Goal: Use online tool/utility: Utilize a website feature to perform a specific function

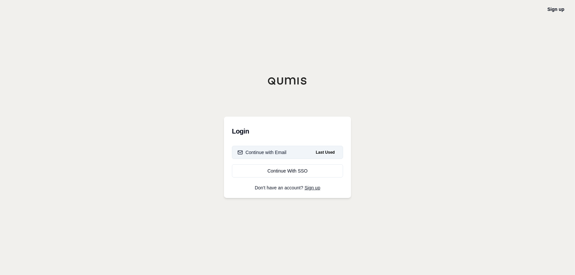
click at [280, 153] on div "Continue with Email" at bounding box center [262, 152] width 49 height 7
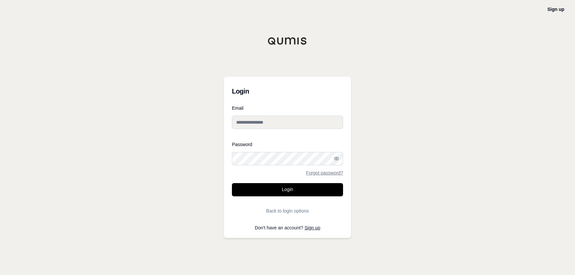
type input "**********"
drag, startPoint x: 281, startPoint y: 188, endPoint x: 293, endPoint y: 186, distance: 11.8
click at [283, 188] on button "Login" at bounding box center [287, 189] width 111 height 13
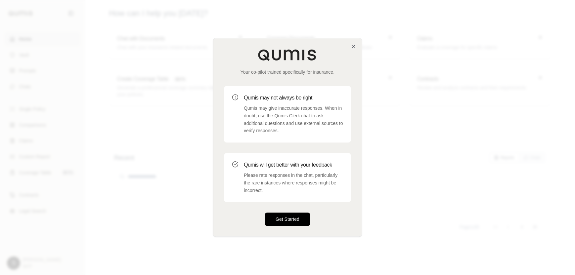
drag, startPoint x: 286, startPoint y: 217, endPoint x: 291, endPoint y: 214, distance: 5.4
click at [287, 217] on button "Get Started" at bounding box center [287, 219] width 45 height 13
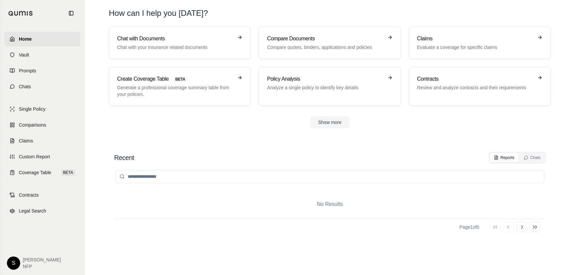
click at [196, 175] on input "search" at bounding box center [330, 176] width 429 height 13
click at [187, 194] on div "No Results" at bounding box center [330, 204] width 432 height 29
click at [32, 51] on link "Vault" at bounding box center [42, 55] width 76 height 15
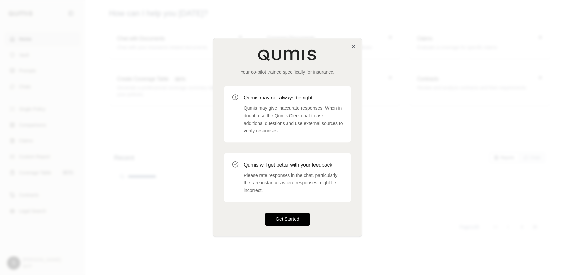
click at [286, 222] on button "Get Started" at bounding box center [287, 219] width 45 height 13
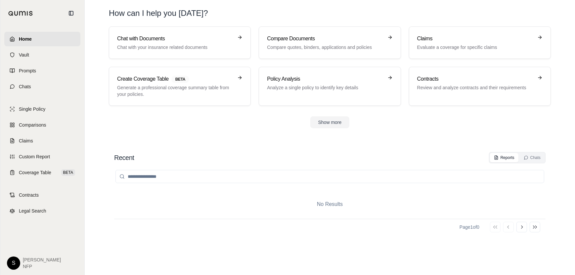
click at [196, 170] on input "search" at bounding box center [330, 176] width 429 height 13
click at [194, 175] on input "search" at bounding box center [330, 176] width 429 height 13
click at [274, 177] on input "*" at bounding box center [330, 176] width 429 height 13
type input "*"
click at [368, 180] on input "*" at bounding box center [330, 176] width 429 height 13
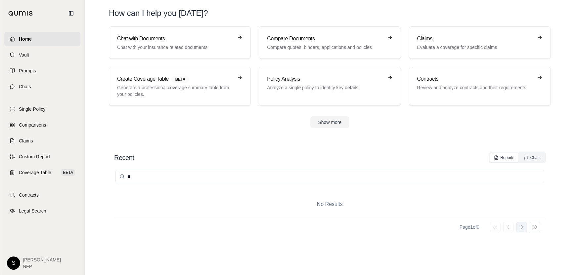
click at [521, 228] on icon at bounding box center [521, 227] width 5 height 5
click at [520, 227] on icon at bounding box center [521, 227] width 5 height 5
click at [521, 227] on icon at bounding box center [521, 227] width 5 height 5
click at [504, 228] on button "Go to previous page" at bounding box center [508, 227] width 11 height 11
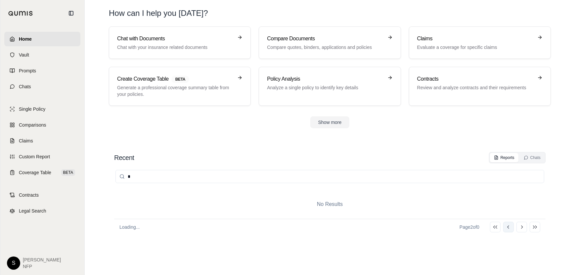
click at [504, 228] on button "Go to previous page" at bounding box center [508, 227] width 11 height 11
click at [498, 157] on icon at bounding box center [496, 158] width 5 height 5
click at [158, 173] on input "*" at bounding box center [330, 176] width 429 height 13
type input "*"
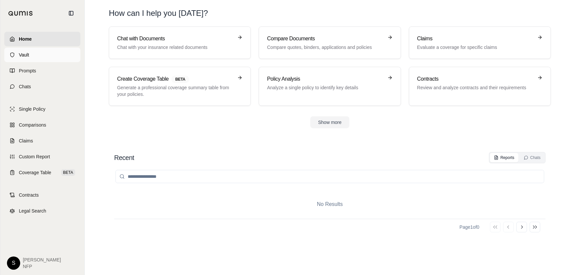
click at [38, 56] on link "Vault" at bounding box center [42, 55] width 76 height 15
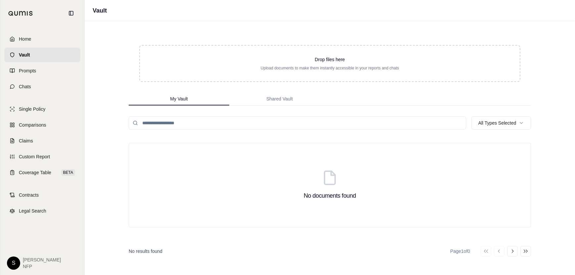
click at [197, 129] on input "search" at bounding box center [298, 123] width 338 height 13
click at [21, 38] on span "Home" at bounding box center [25, 39] width 12 height 7
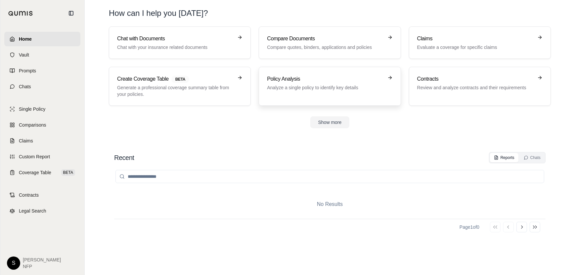
click at [315, 88] on p "Analyze a single policy to identify key details" at bounding box center [325, 87] width 116 height 7
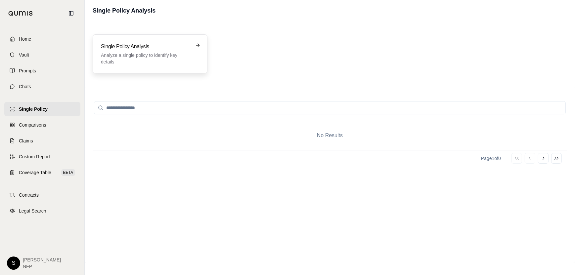
click at [180, 48] on h3 "Single Policy Analysis" at bounding box center [145, 47] width 89 height 8
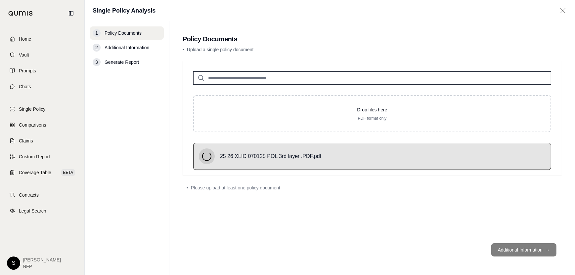
click at [509, 251] on footer "Additional Information →" at bounding box center [372, 250] width 379 height 24
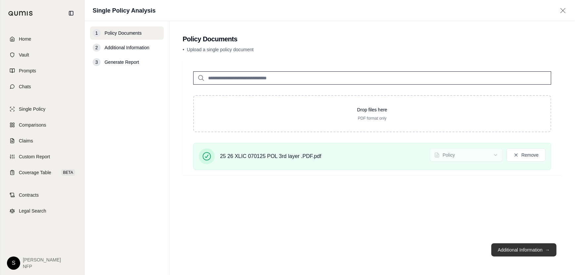
click at [530, 250] on button "Additional Information →" at bounding box center [524, 250] width 65 height 13
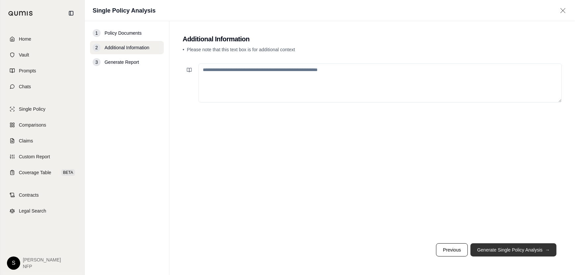
click at [513, 250] on button "Generate Single Policy Analysis →" at bounding box center [514, 250] width 86 height 13
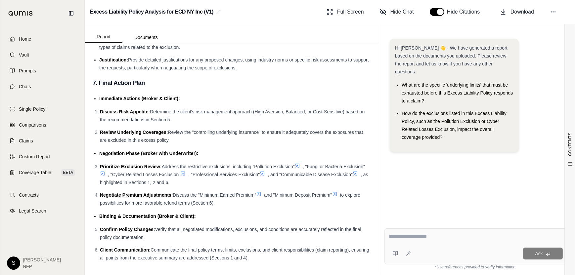
scroll to position [1664, 0]
click at [424, 233] on textarea at bounding box center [476, 237] width 174 height 8
type textarea "**********"
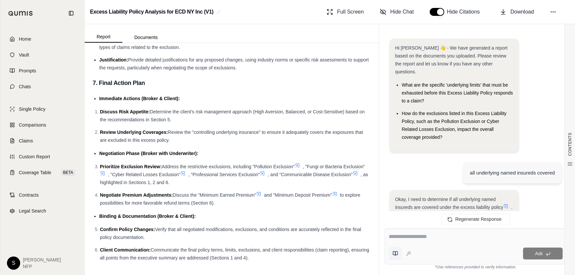
scroll to position [0, 0]
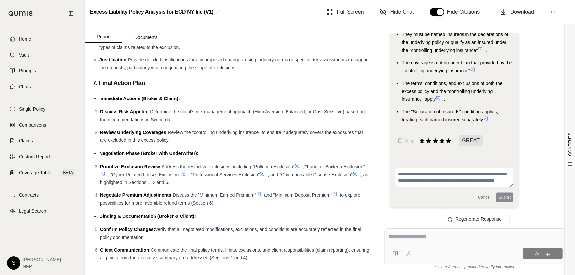
click at [401, 240] on textarea at bounding box center [476, 237] width 174 height 8
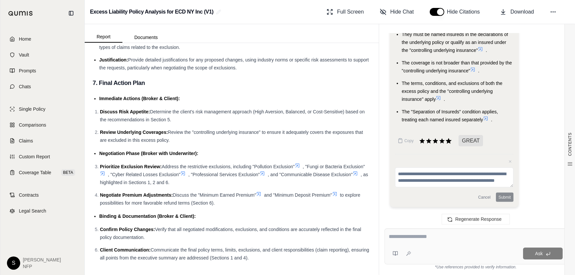
click at [449, 141] on icon at bounding box center [449, 141] width 6 height 6
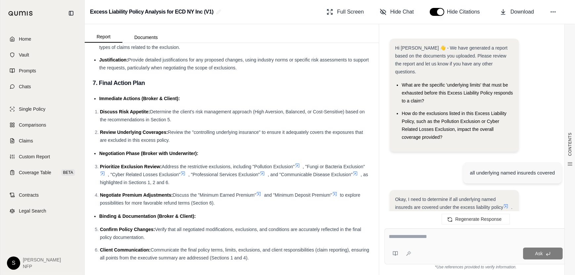
scroll to position [1086, 0]
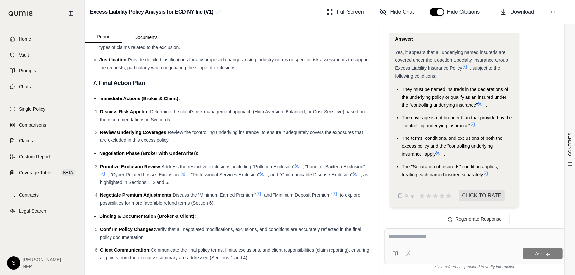
click at [406, 237] on textarea at bounding box center [476, 237] width 174 height 8
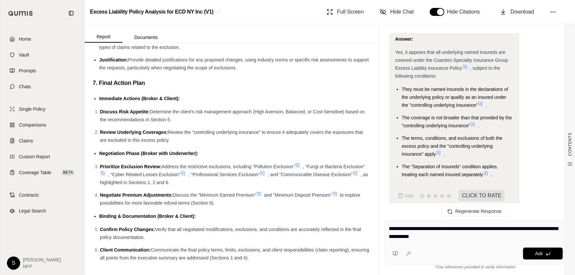
type textarea "**********"
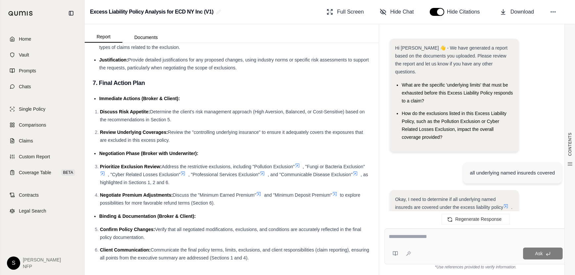
scroll to position [2163, 0]
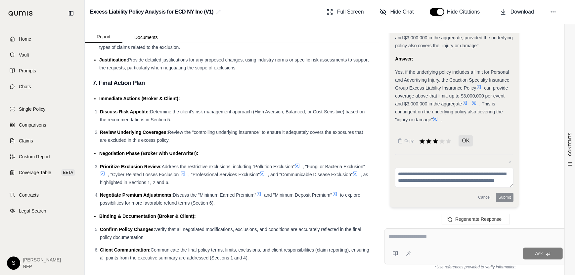
click at [411, 235] on textarea at bounding box center [476, 237] width 174 height 8
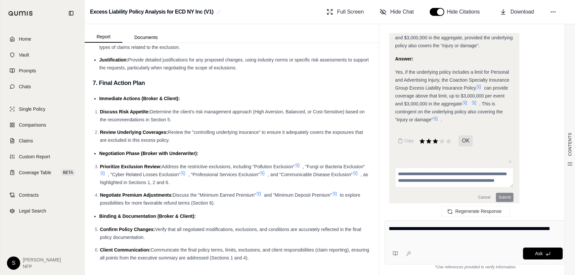
type textarea "**********"
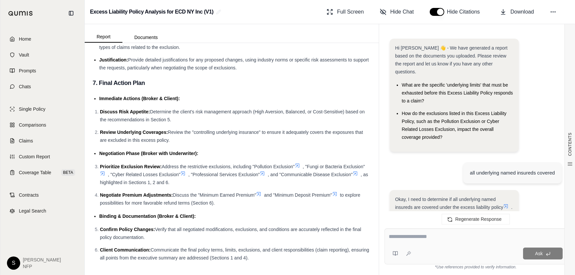
scroll to position [3143, 0]
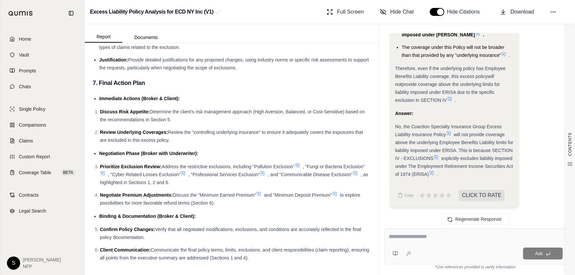
click at [434, 173] on icon at bounding box center [432, 173] width 4 height 4
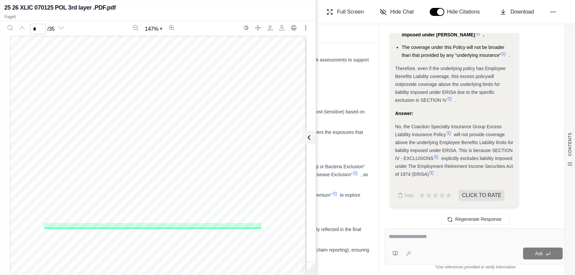
scroll to position [2855, 0]
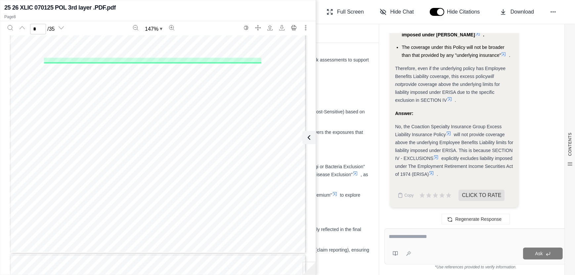
click at [435, 114] on div "Answer:" at bounding box center [454, 114] width 118 height 8
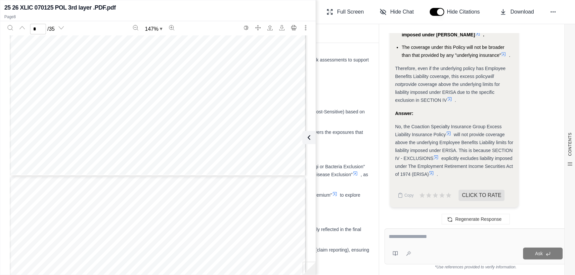
scroll to position [2524, 0]
type input "*"
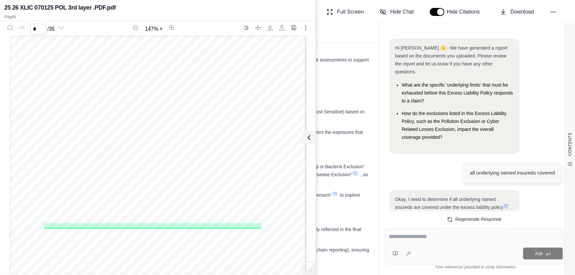
scroll to position [3143, 0]
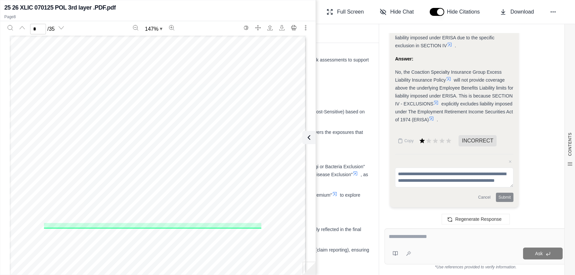
click at [331, 88] on h3 "7. Final Action Plan" at bounding box center [232, 83] width 278 height 12
click at [307, 139] on icon at bounding box center [309, 138] width 8 height 8
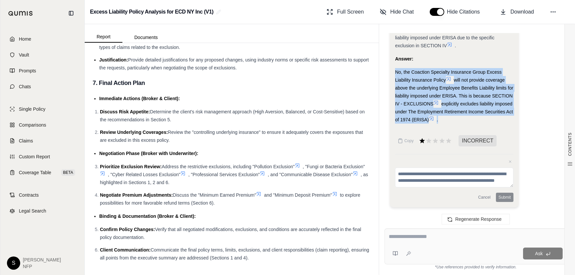
drag, startPoint x: 395, startPoint y: 67, endPoint x: 490, endPoint y: 122, distance: 109.8
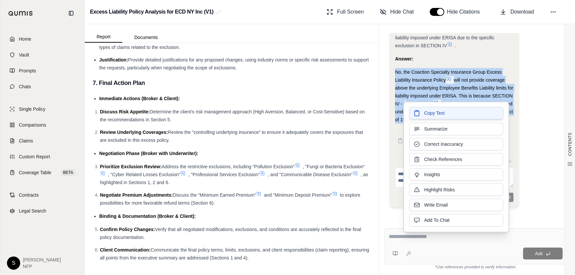
click at [436, 112] on span "Copy Text" at bounding box center [434, 113] width 21 height 7
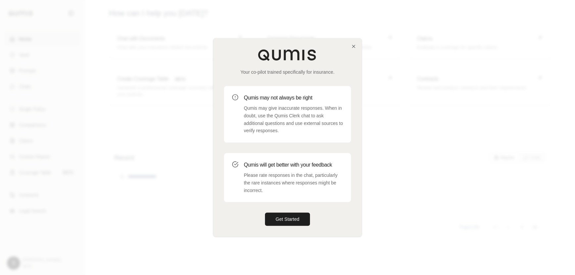
drag, startPoint x: 283, startPoint y: 220, endPoint x: 336, endPoint y: 203, distance: 56.3
click at [293, 218] on button "Get Started" at bounding box center [287, 219] width 45 height 13
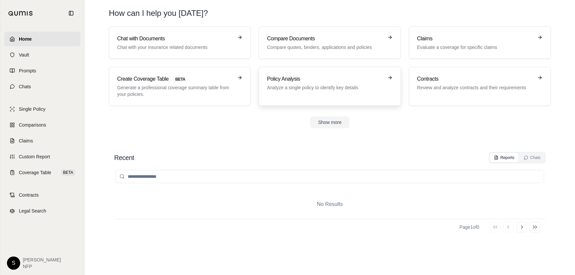
click at [310, 78] on h3 "Policy Analysis" at bounding box center [325, 79] width 116 height 8
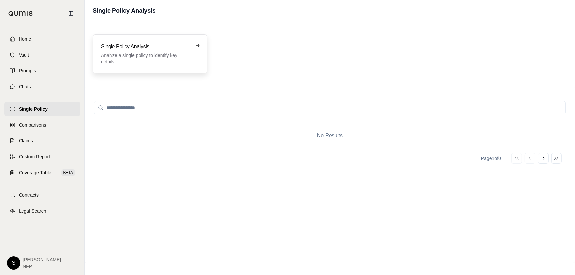
click at [174, 48] on h3 "Single Policy Analysis" at bounding box center [145, 47] width 89 height 8
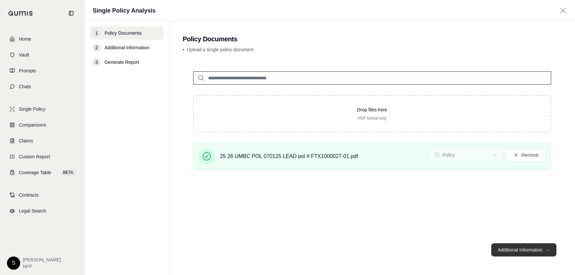
click at [522, 247] on button "Additional Information →" at bounding box center [524, 250] width 65 height 13
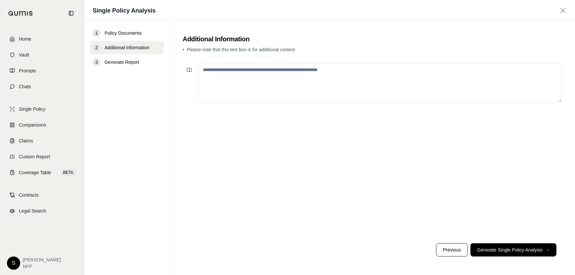
click at [523, 249] on button "Generate Single Policy Analysis →" at bounding box center [514, 250] width 86 height 13
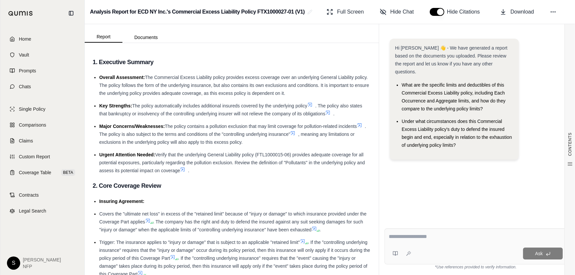
click at [427, 239] on textarea at bounding box center [476, 237] width 174 height 8
type textarea "**********"
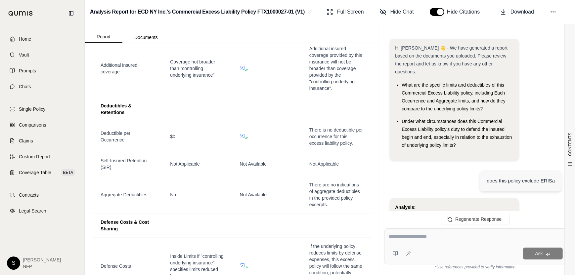
scroll to position [886, 0]
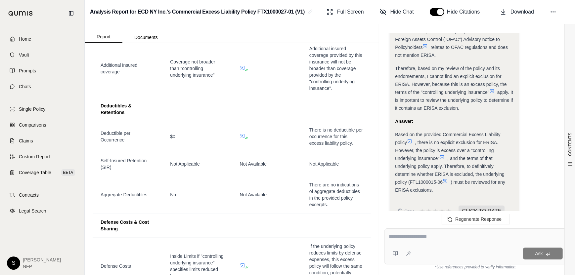
click at [413, 239] on textarea at bounding box center [476, 237] width 174 height 8
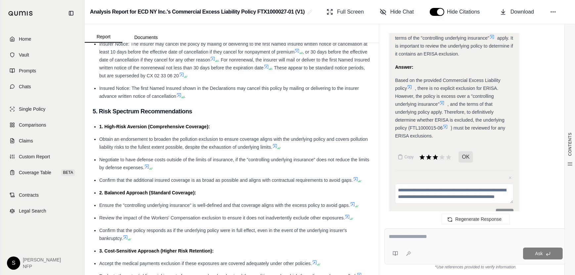
scroll to position [1324, 0]
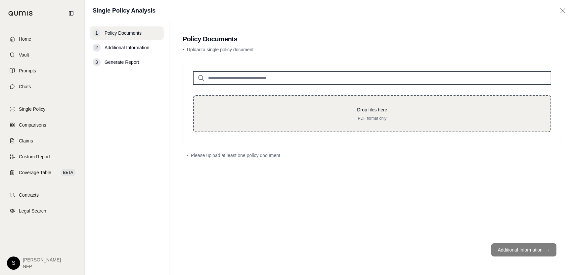
click at [237, 109] on p "Drop files here" at bounding box center [373, 110] width 336 height 7
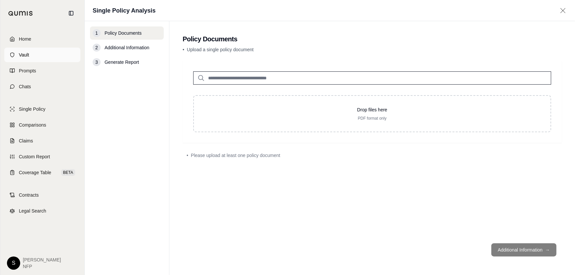
click at [16, 55] on link "Vault" at bounding box center [42, 55] width 76 height 15
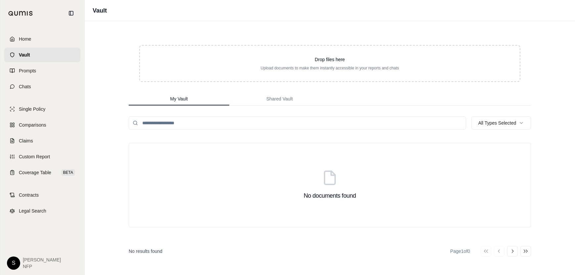
click at [22, 39] on span "Home" at bounding box center [25, 39] width 12 height 7
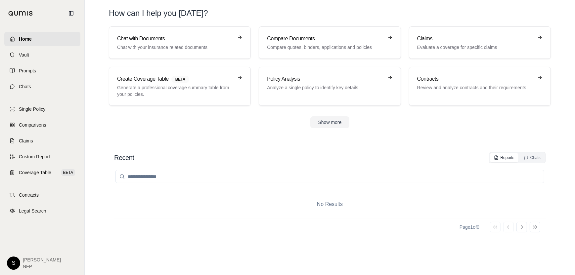
click at [366, 167] on div at bounding box center [330, 177] width 432 height 26
click at [361, 172] on input "search" at bounding box center [330, 176] width 429 height 13
